Goal: Task Accomplishment & Management: Use online tool/utility

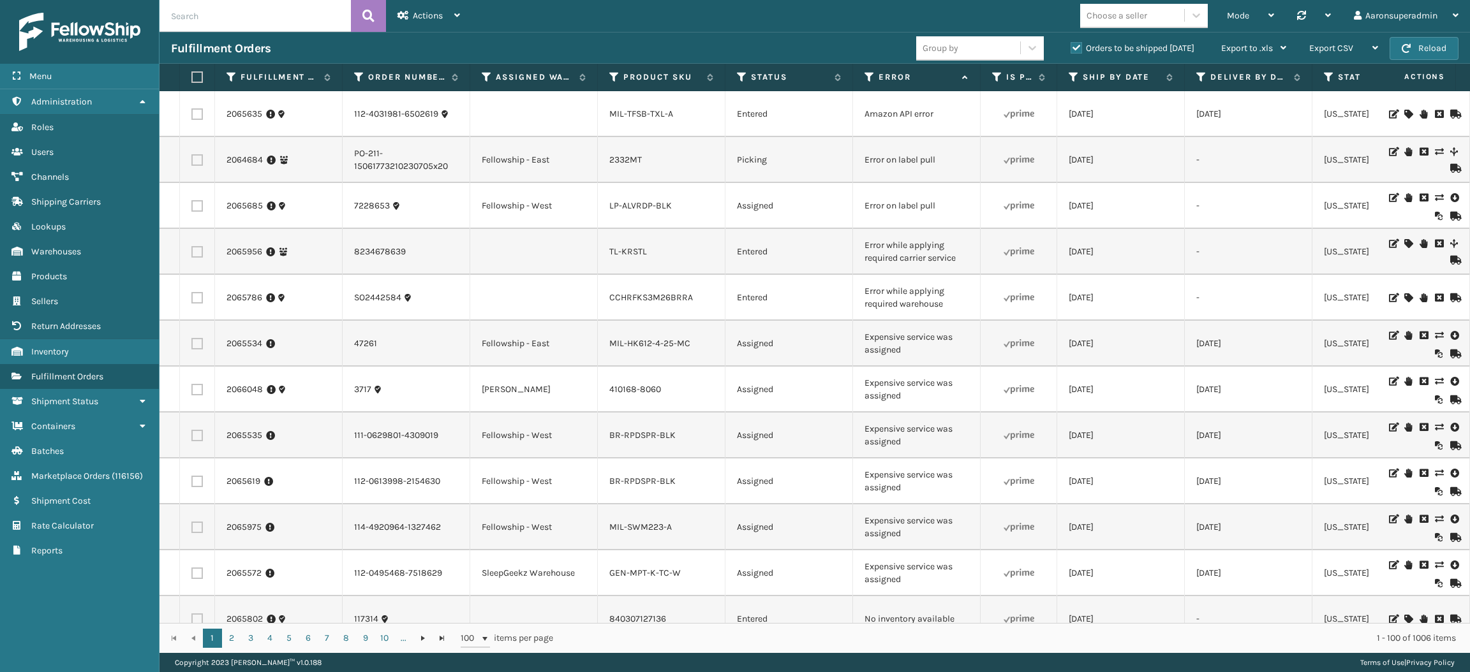
scroll to position [1828, 0]
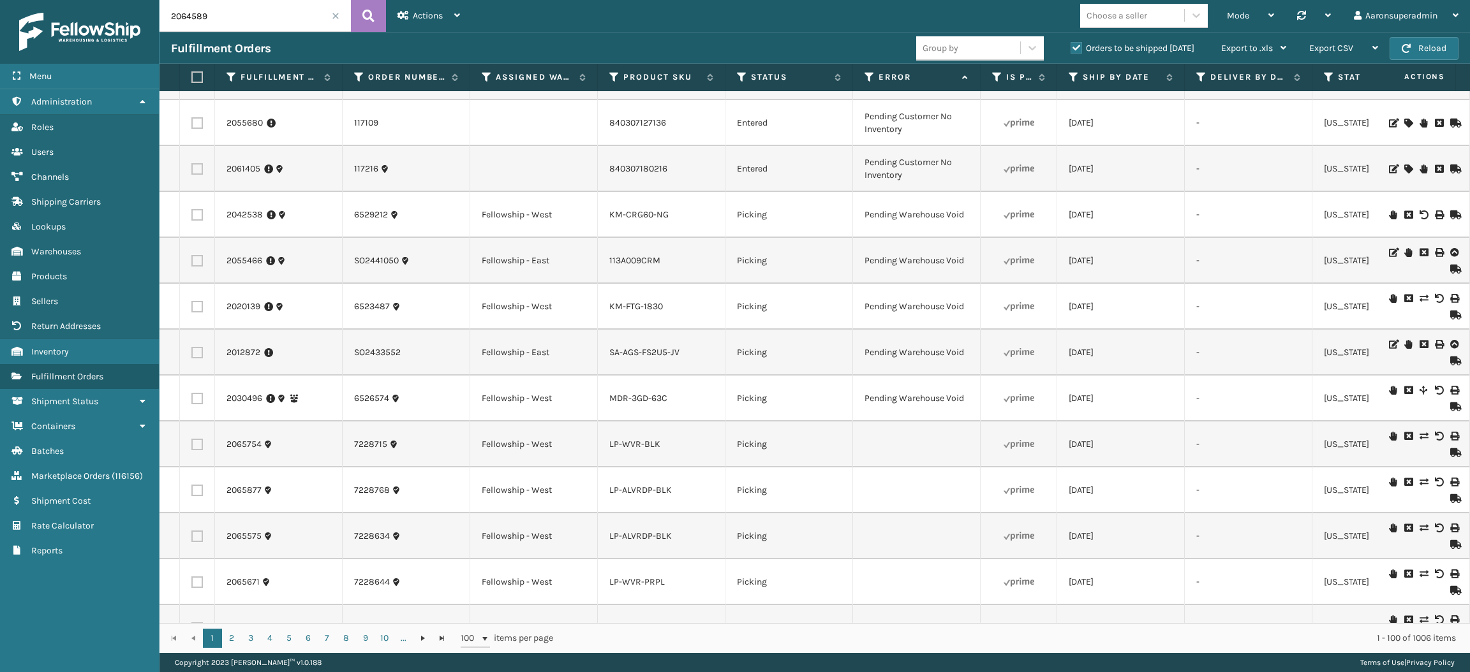
type input "2064589"
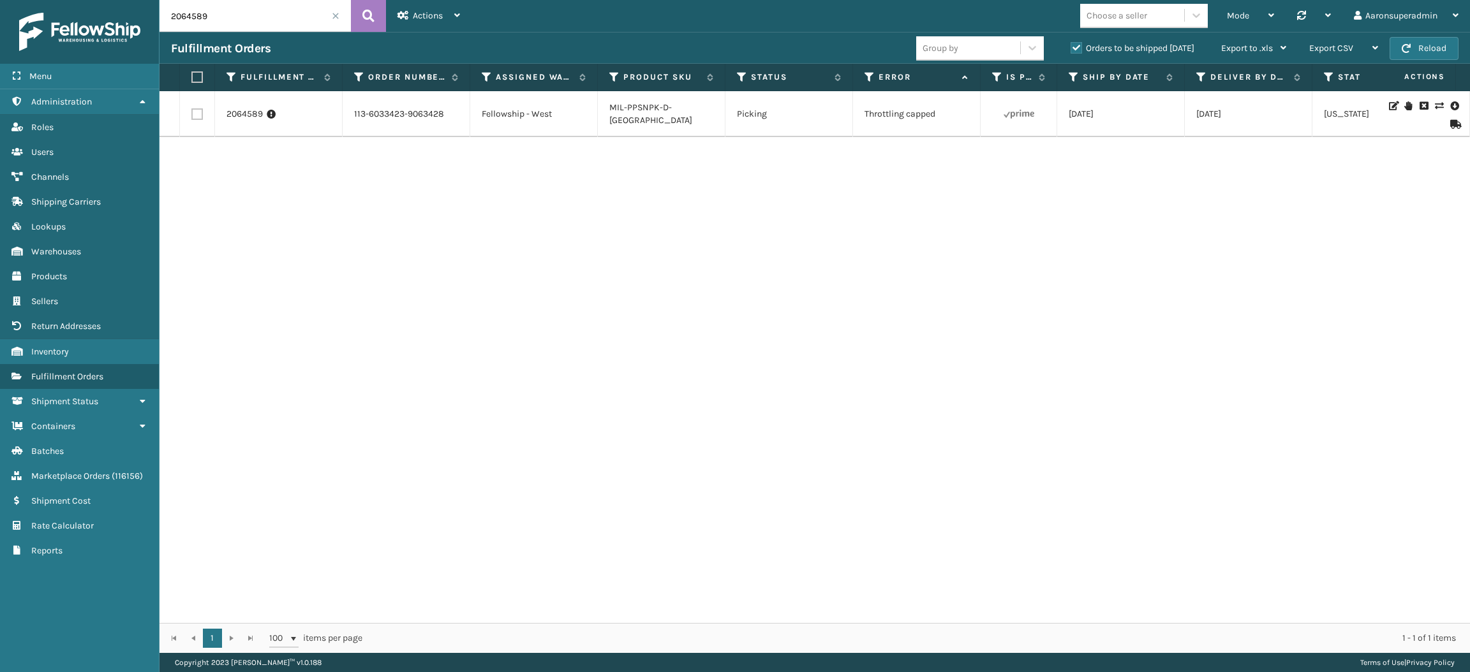
click at [1435, 106] on icon at bounding box center [1439, 105] width 8 height 9
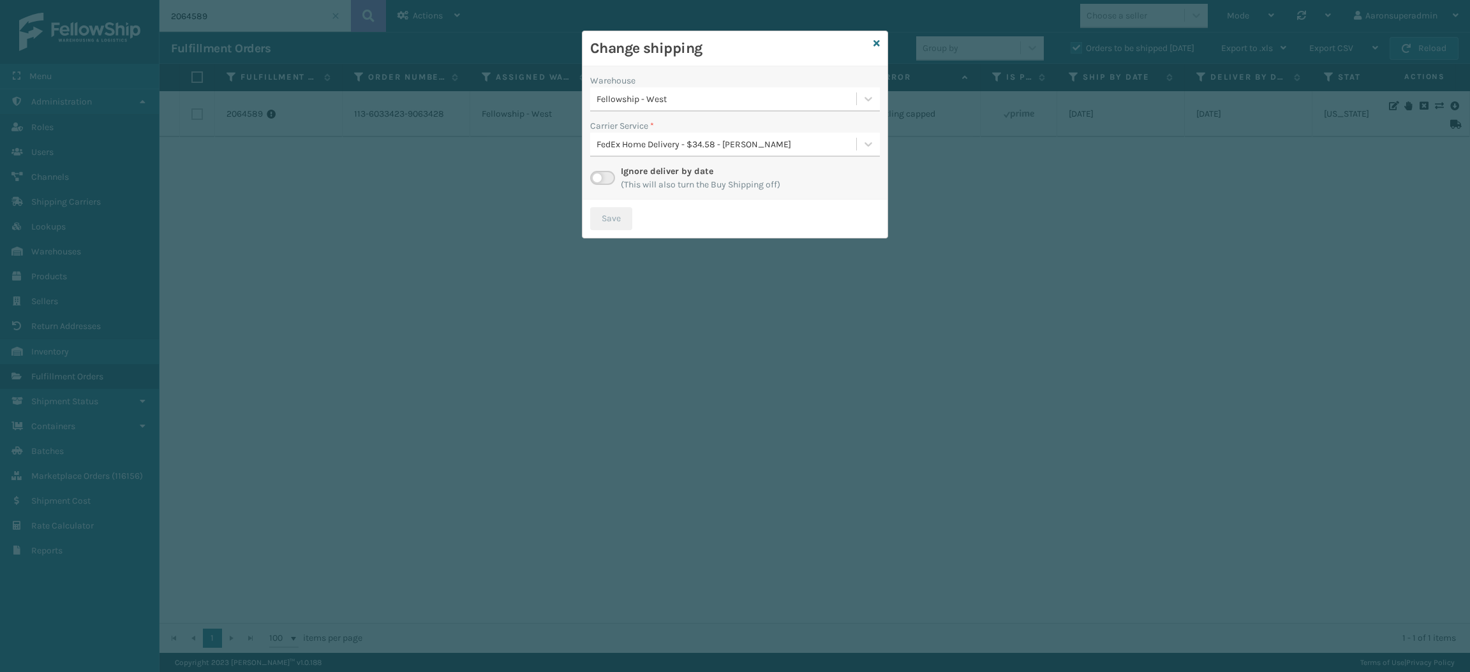
click at [606, 174] on label at bounding box center [602, 178] width 25 height 14
click at [598, 174] on input "checkbox" at bounding box center [594, 175] width 8 height 8
click at [626, 134] on div "Select..." at bounding box center [723, 144] width 266 height 21
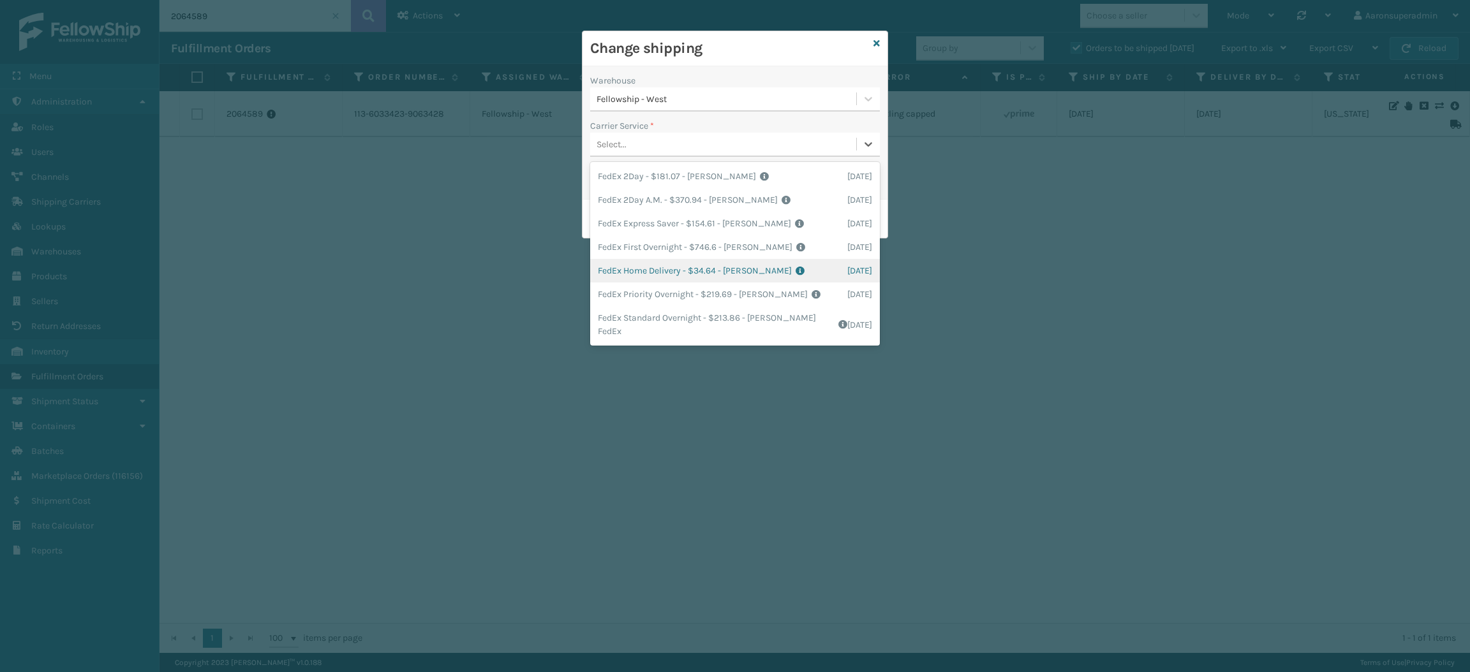
click at [644, 263] on div "FedEx Home Delivery - $34.64 - [PERSON_NAME] FedEx Shipping Cost $30.39 Surplus…" at bounding box center [735, 271] width 290 height 24
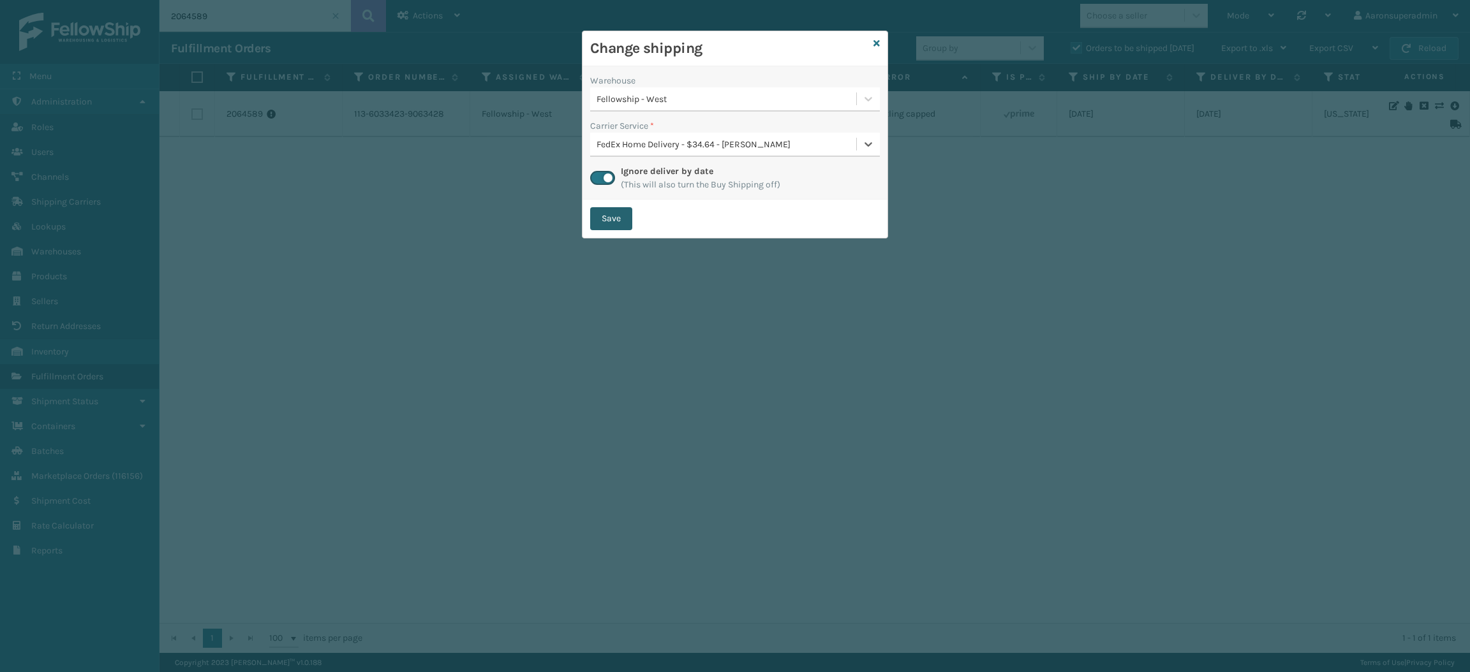
click at [615, 208] on button "Save" at bounding box center [611, 218] width 42 height 23
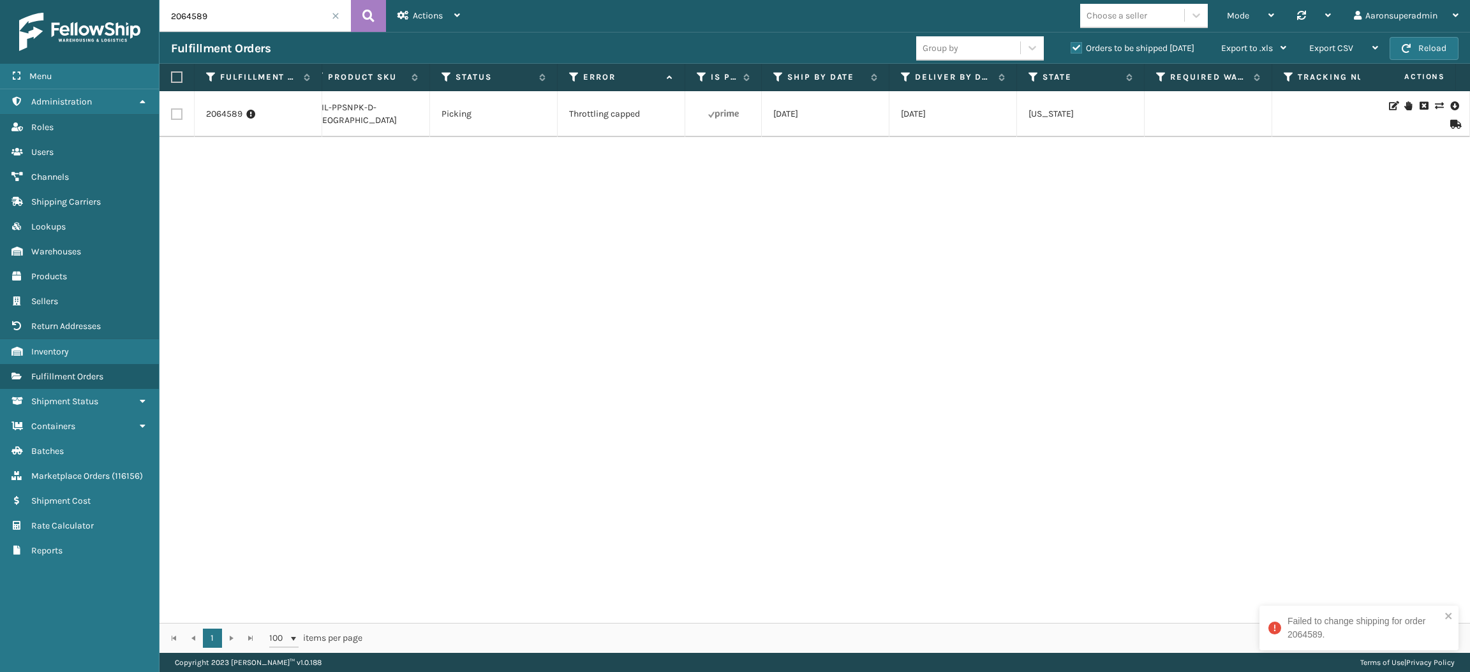
scroll to position [0, 308]
click at [1435, 106] on icon at bounding box center [1439, 105] width 8 height 9
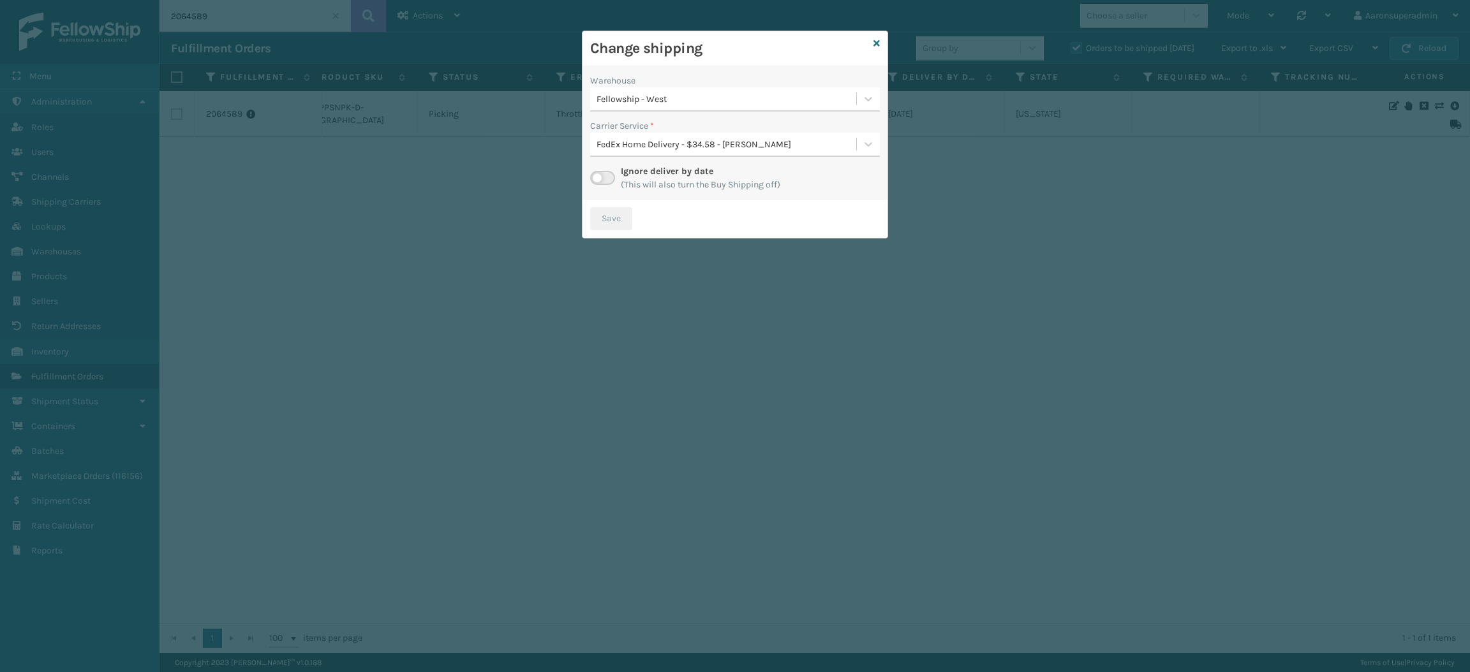
click at [600, 177] on label at bounding box center [602, 178] width 25 height 14
click at [598, 177] on input "checkbox" at bounding box center [594, 175] width 8 height 8
click at [633, 147] on div "Select..." at bounding box center [723, 144] width 266 height 21
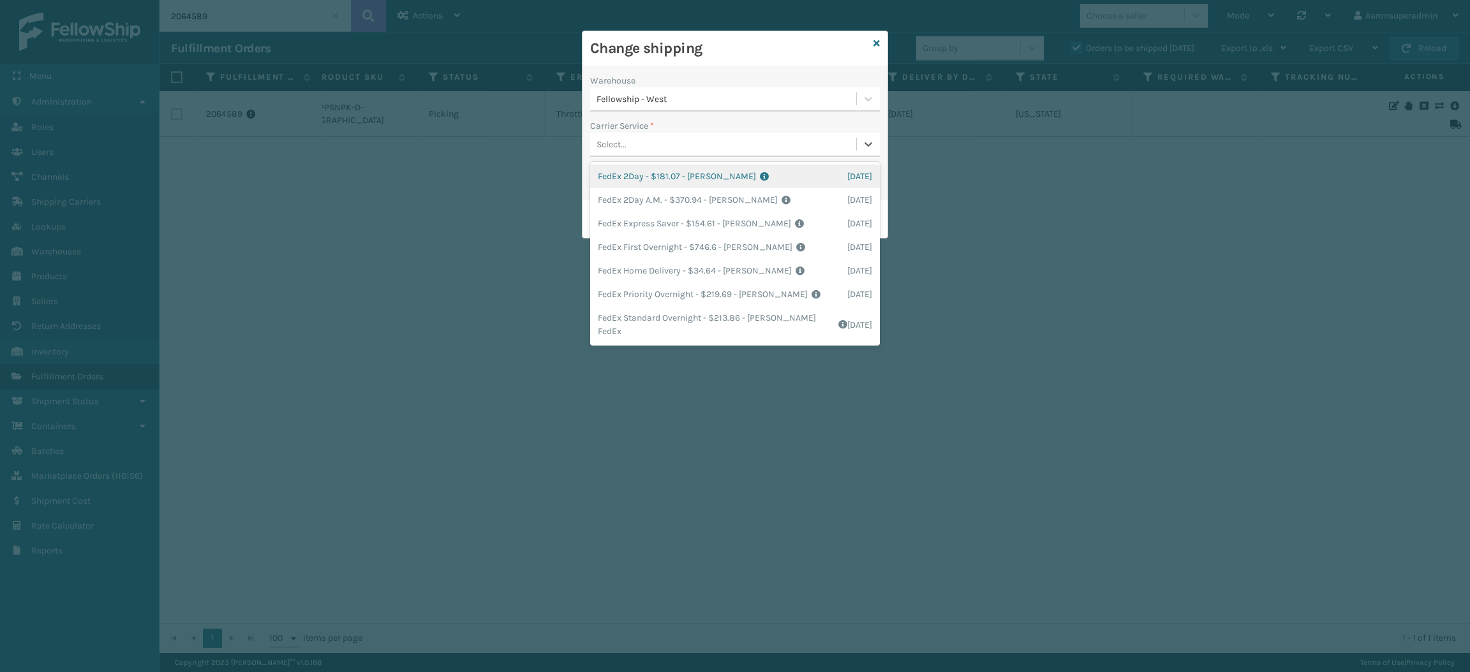
click at [650, 183] on div "FedEx 2Day - $181.07 - [PERSON_NAME] FedEx Shipping Cost $158.83 Surplus Cost $…" at bounding box center [735, 177] width 290 height 24
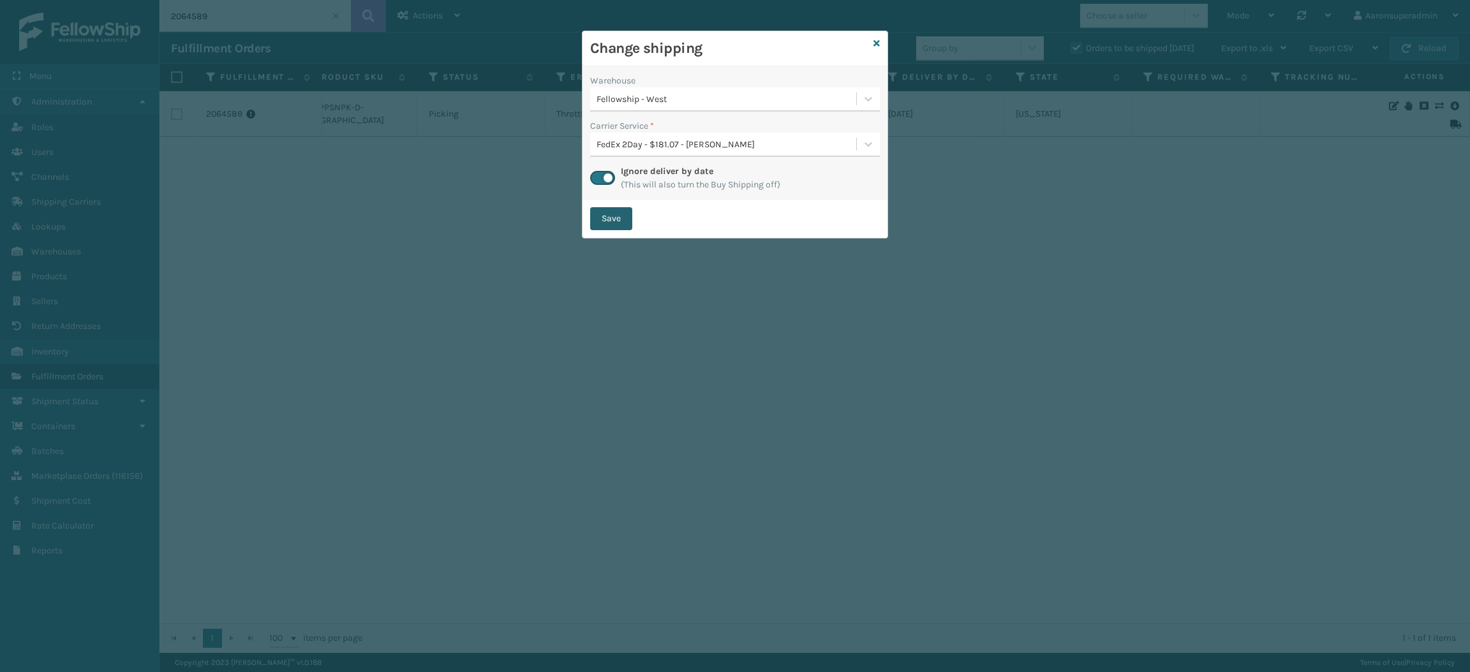
click at [605, 220] on button "Save" at bounding box center [611, 218] width 42 height 23
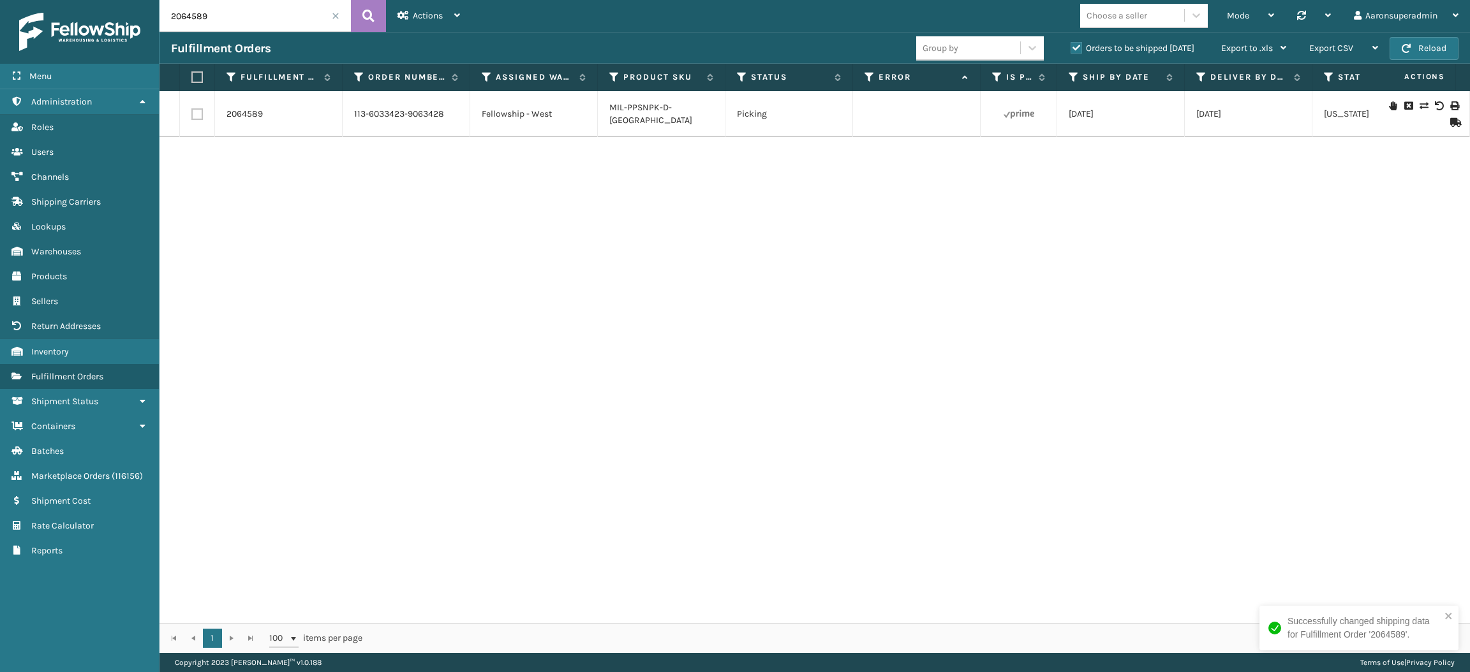
click at [1420, 106] on icon at bounding box center [1424, 105] width 8 height 9
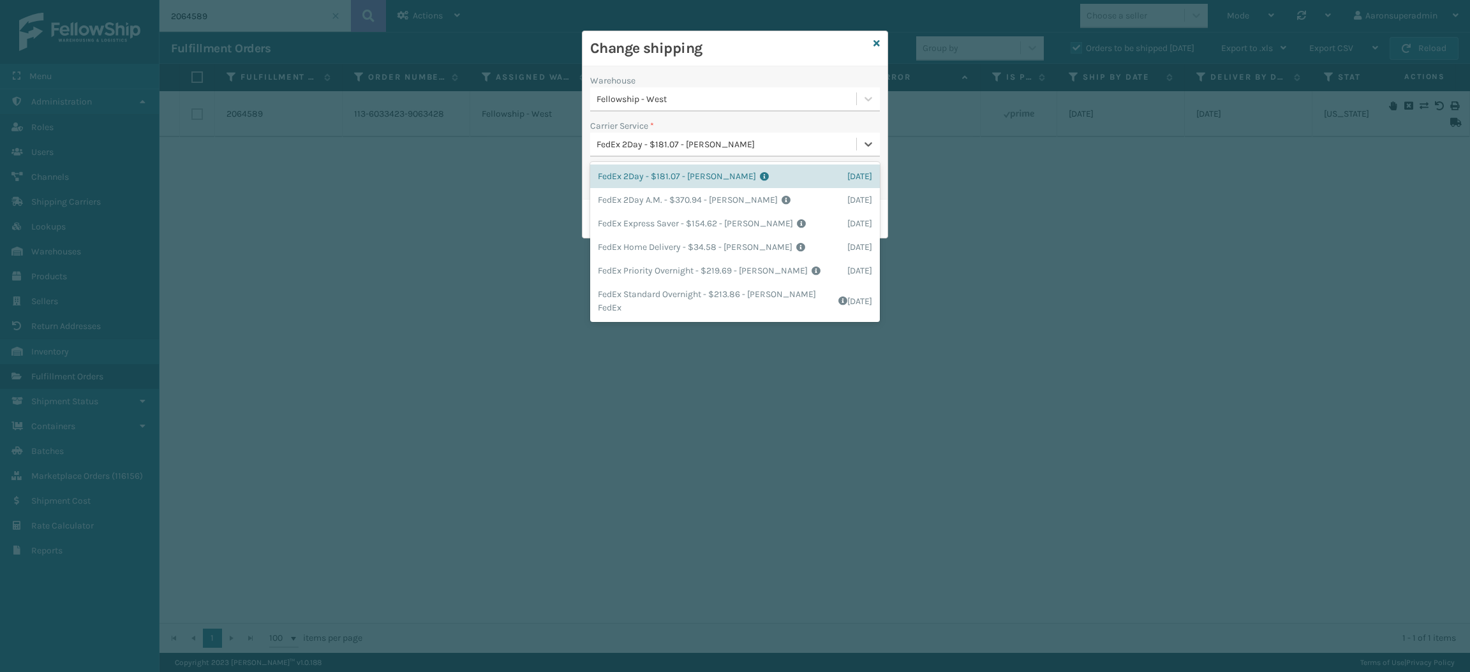
click at [609, 145] on div "FedEx 2Day - $181.07 - [PERSON_NAME]" at bounding box center [727, 144] width 261 height 13
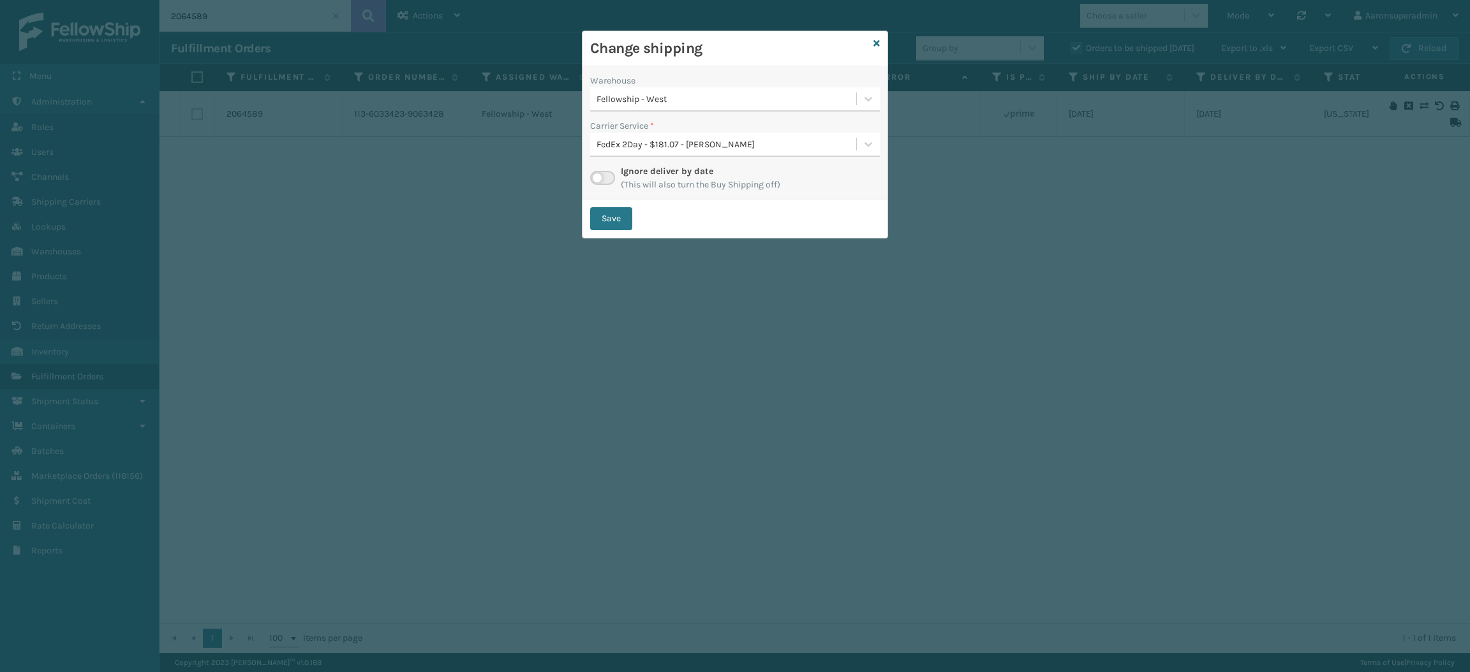
click at [608, 130] on label "Carrier Service *" at bounding box center [622, 125] width 64 height 13
click at [602, 174] on label at bounding box center [602, 178] width 25 height 14
click at [598, 174] on input "checkbox" at bounding box center [594, 175] width 8 height 8
click at [676, 151] on div "Select..." at bounding box center [723, 144] width 266 height 21
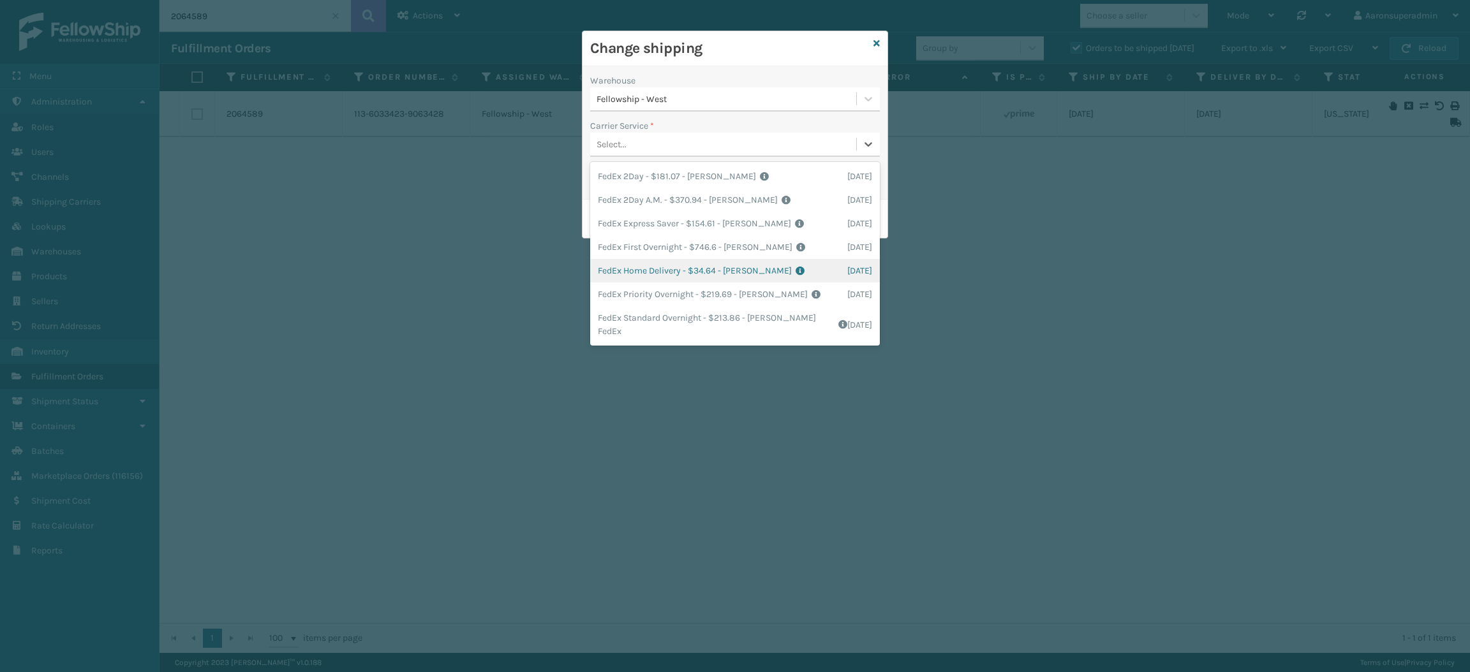
click at [649, 268] on div "FedEx Home Delivery - $34.64 - [PERSON_NAME] FedEx Shipping Cost $30.39 Surplus…" at bounding box center [735, 271] width 290 height 24
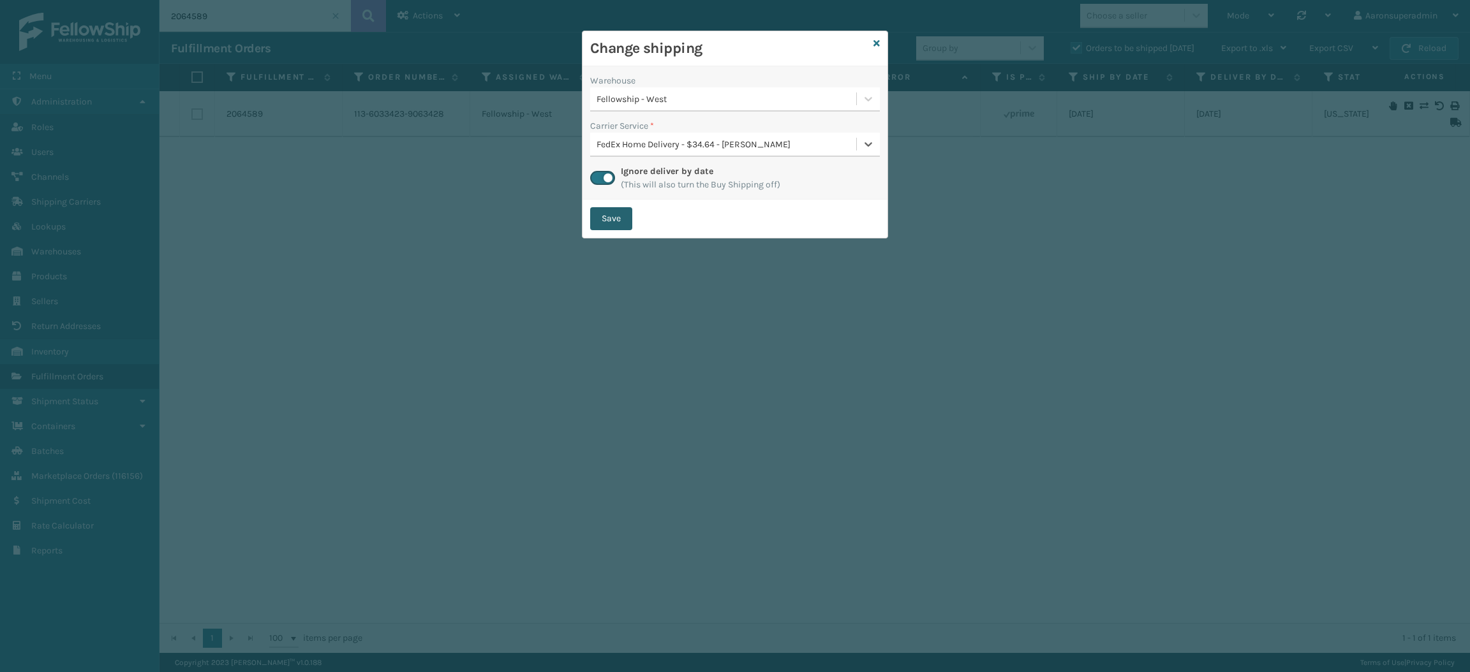
click at [615, 222] on button "Save" at bounding box center [611, 218] width 42 height 23
